Goal: Task Accomplishment & Management: Use online tool/utility

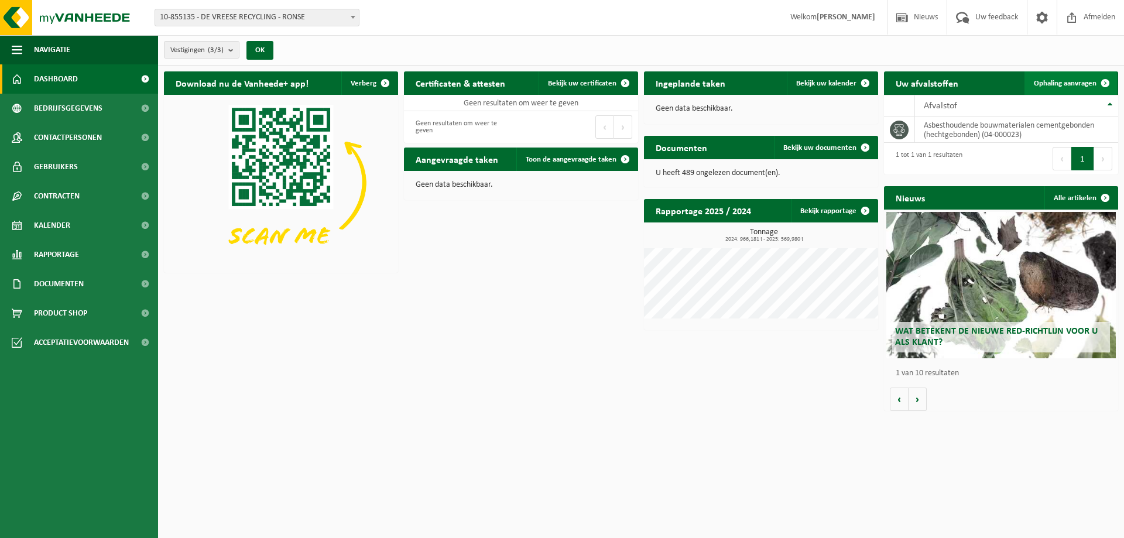
click at [1067, 80] on span "Ophaling aanvragen" at bounding box center [1065, 84] width 63 height 8
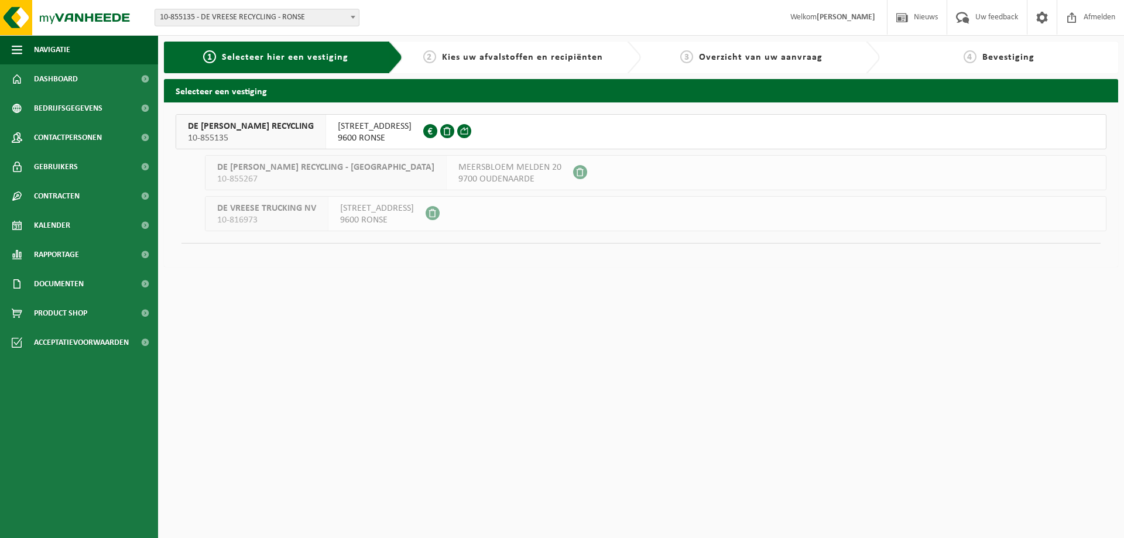
click at [338, 124] on span "KLEIN FRANKRIJKSTRAAT 21" at bounding box center [375, 127] width 74 height 12
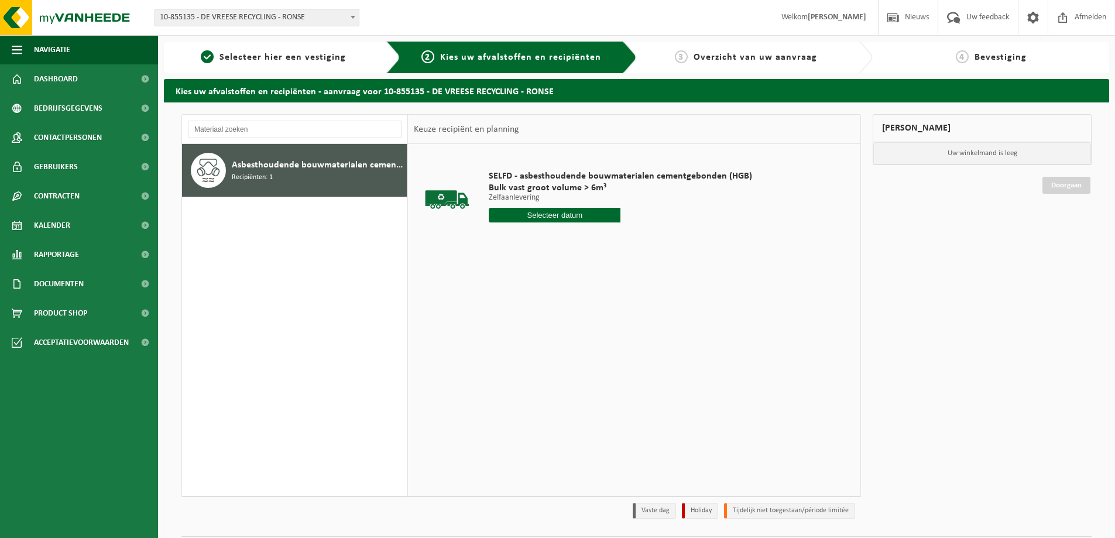
click at [563, 215] on input "text" at bounding box center [555, 215] width 132 height 15
click at [520, 356] on div "30" at bounding box center [520, 356] width 20 height 19
type input "Van 2025-09-30"
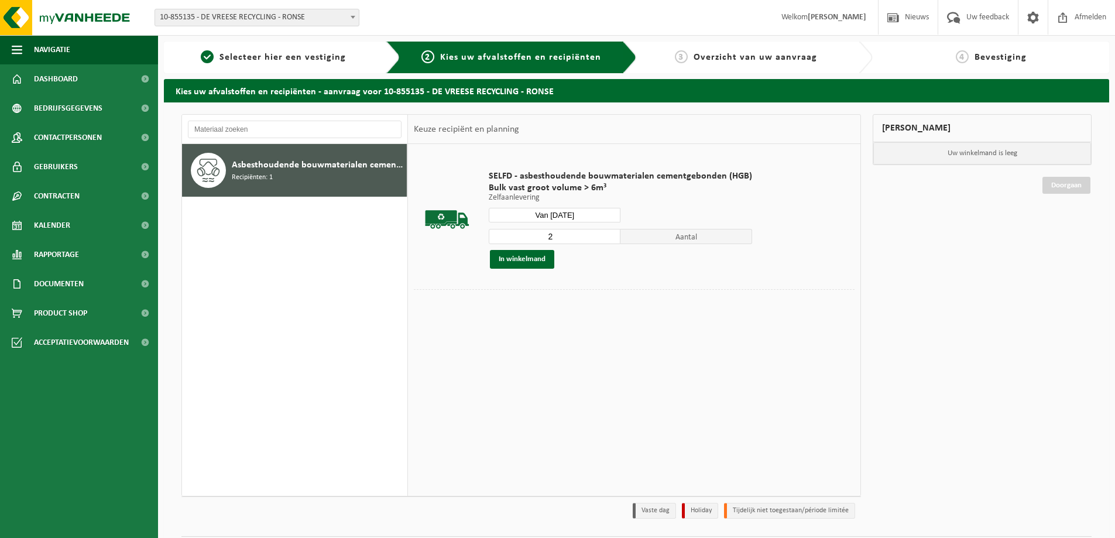
click at [611, 232] on input "2" at bounding box center [555, 236] width 132 height 15
click at [611, 232] on input "3" at bounding box center [555, 236] width 132 height 15
type input "4"
click at [611, 232] on input "4" at bounding box center [555, 236] width 132 height 15
click at [537, 258] on button "In winkelmand" at bounding box center [522, 259] width 64 height 19
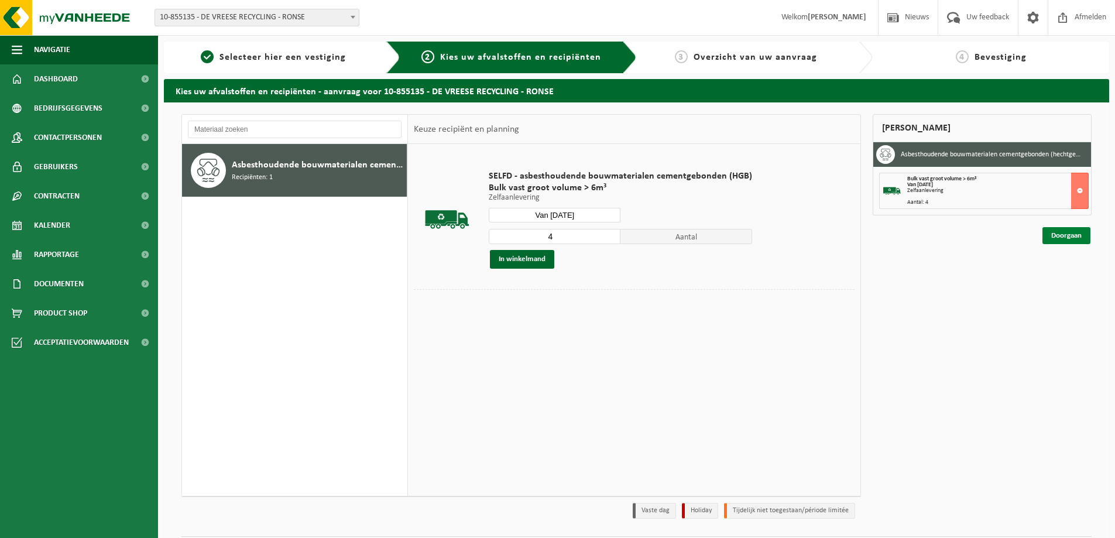
click at [1058, 234] on link "Doorgaan" at bounding box center [1067, 235] width 48 height 17
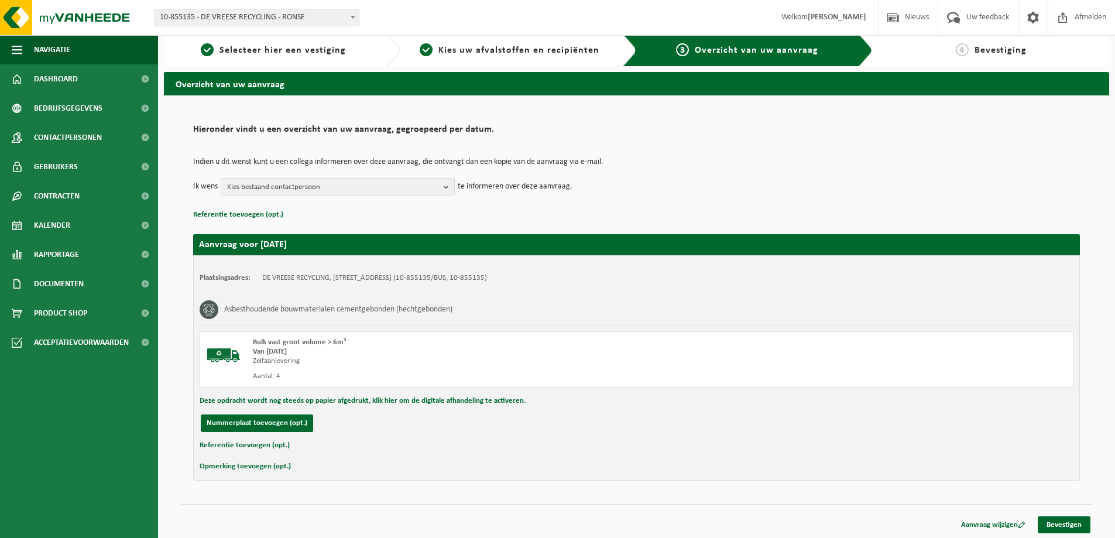
scroll to position [9, 0]
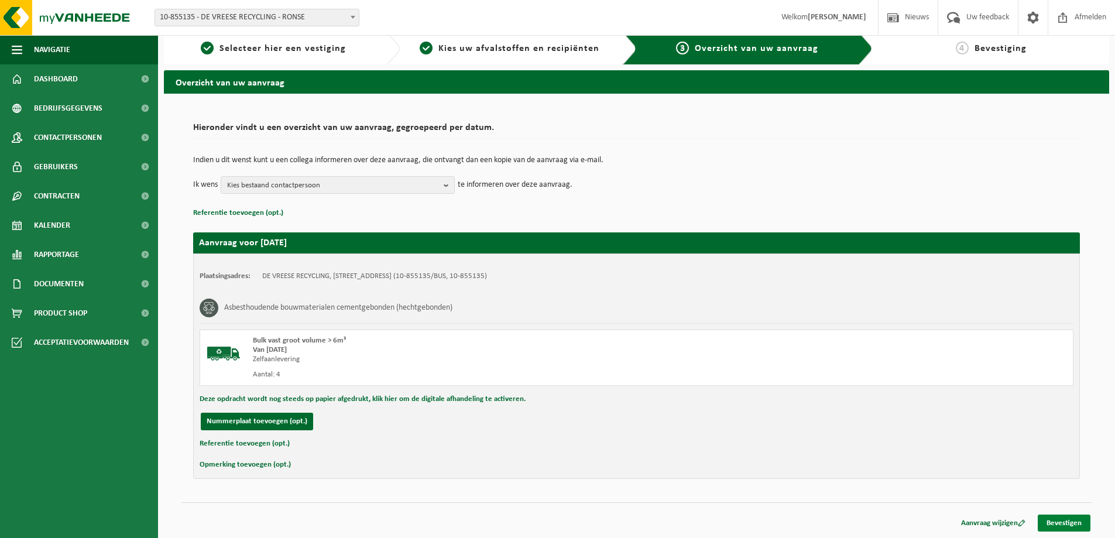
click at [1055, 520] on link "Bevestigen" at bounding box center [1064, 523] width 53 height 17
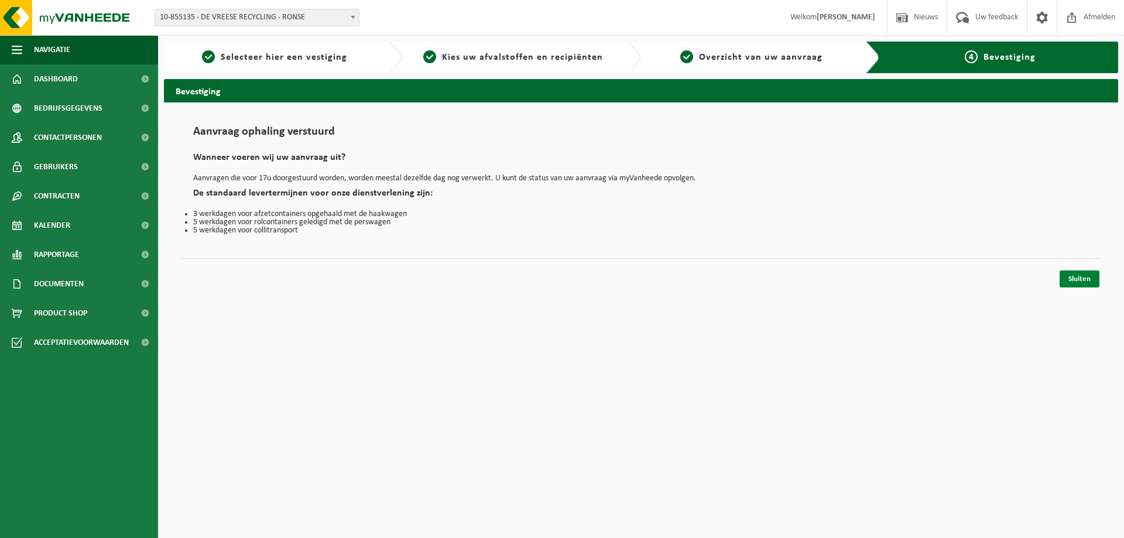
click at [1079, 279] on link "Sluiten" at bounding box center [1080, 278] width 40 height 17
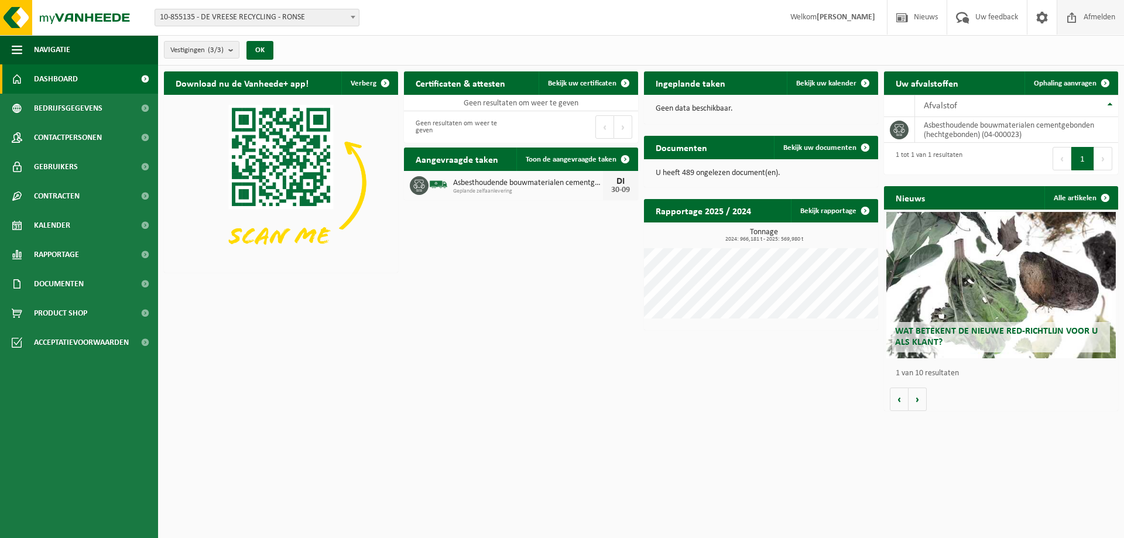
click at [1105, 19] on span "Afmelden" at bounding box center [1099, 17] width 37 height 35
